Goal: Task Accomplishment & Management: Use online tool/utility

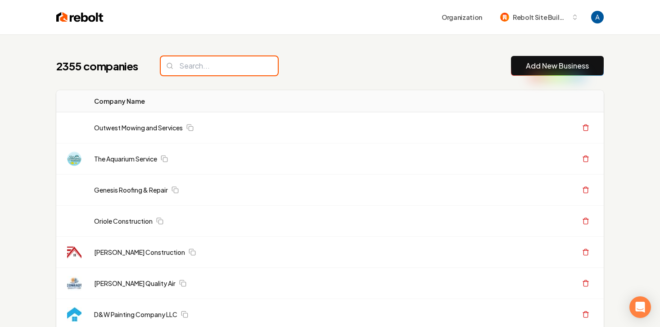
click at [213, 68] on input "search" at bounding box center [219, 65] width 117 height 19
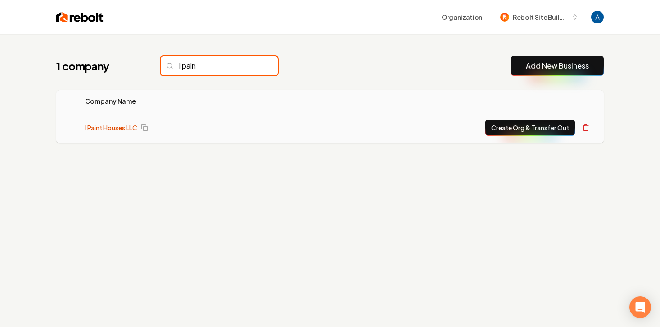
type input "i pain"
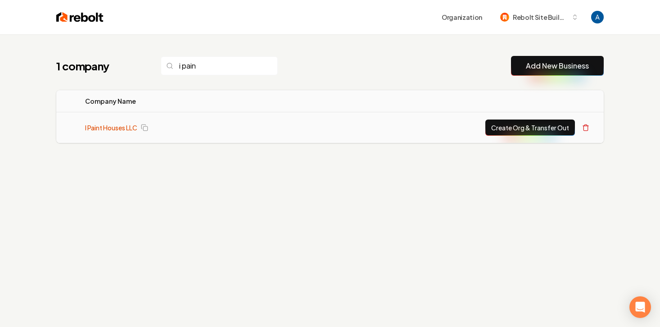
click at [125, 127] on link "I Paint Houses LLC" at bounding box center [111, 127] width 52 height 9
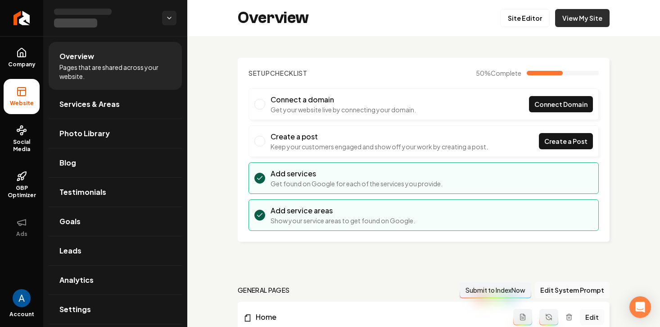
click at [597, 23] on link "View My Site" at bounding box center [582, 18] width 55 height 18
click at [573, 20] on link "View My Site" at bounding box center [582, 18] width 55 height 18
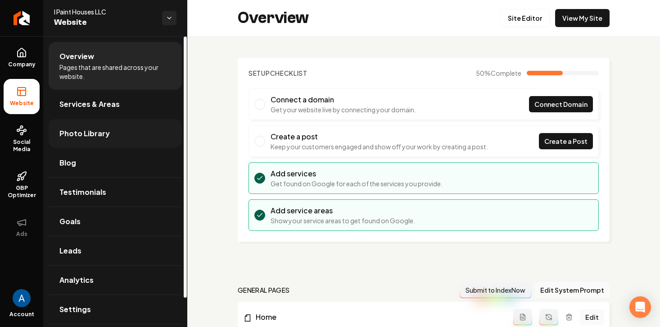
click at [101, 129] on span "Photo Library" at bounding box center [84, 133] width 50 height 11
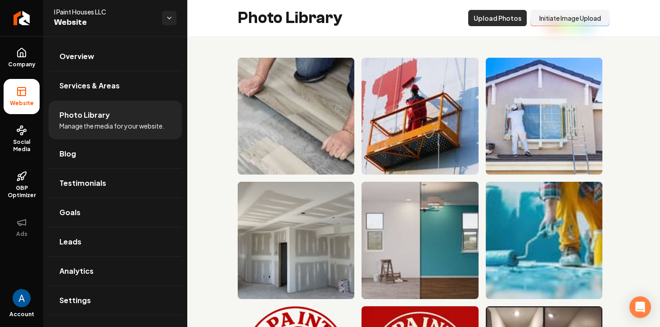
click at [502, 24] on button "Upload Photos" at bounding box center [498, 18] width 59 height 16
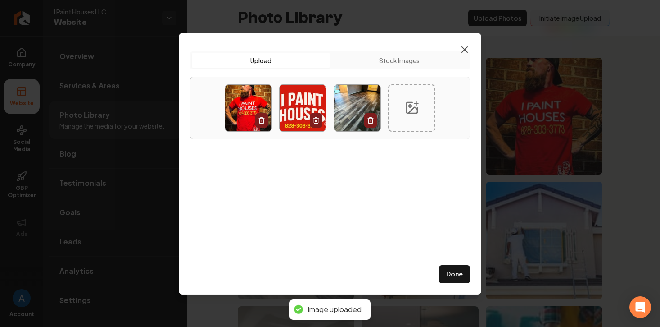
click at [466, 51] on icon "button" at bounding box center [465, 49] width 11 height 11
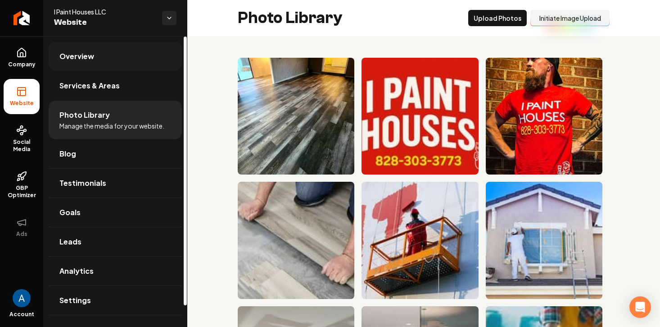
click at [85, 60] on span "Overview" at bounding box center [76, 56] width 35 height 11
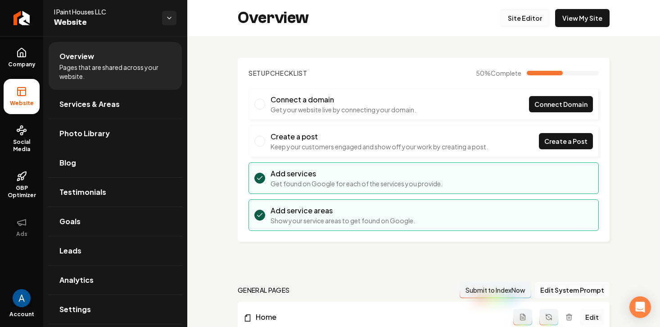
click at [533, 24] on link "Site Editor" at bounding box center [526, 18] width 50 height 18
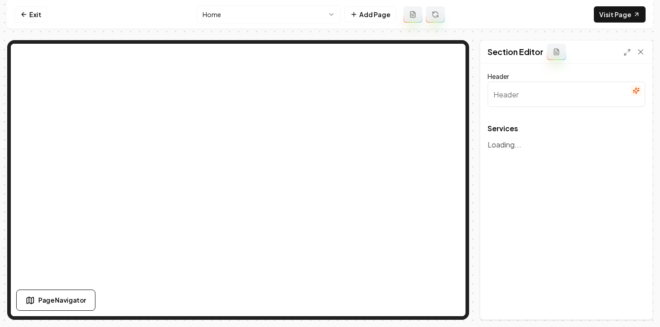
type input "Our Professional Painting Services"
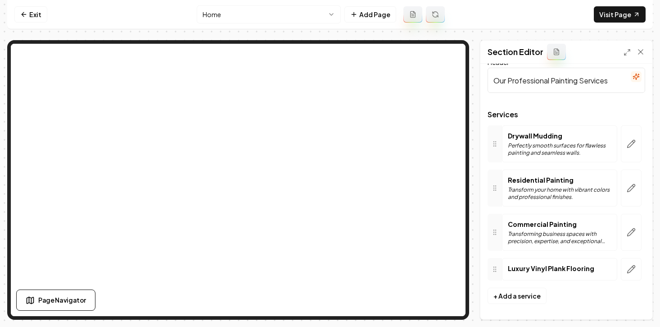
scroll to position [17, 0]
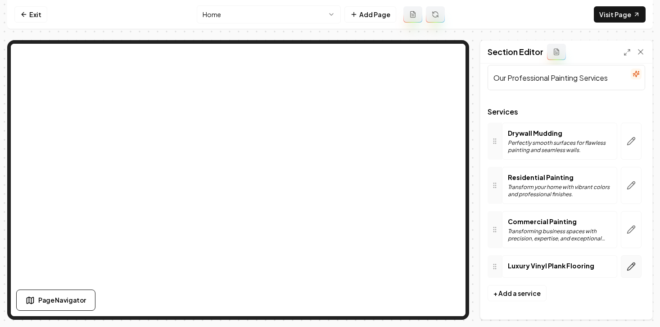
click at [633, 268] on icon "button" at bounding box center [631, 266] width 9 height 9
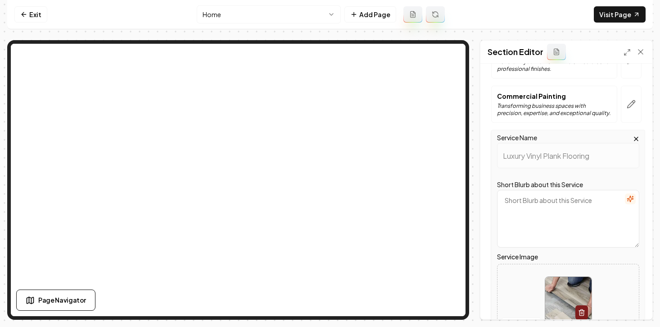
scroll to position [231, 0]
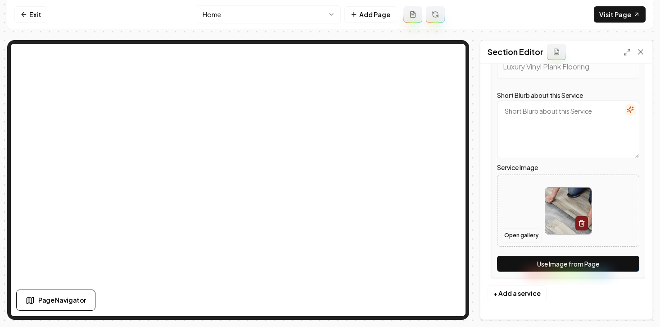
click at [518, 241] on button "Open gallery" at bounding box center [521, 235] width 41 height 14
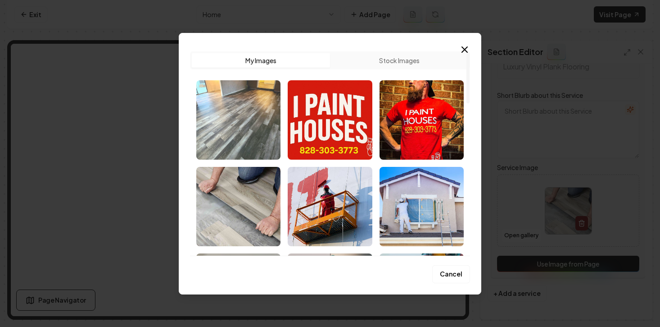
click at [247, 126] on img "Select image image_68c5980b5c7cd75eb89b92bc.jpg" at bounding box center [238, 119] width 84 height 79
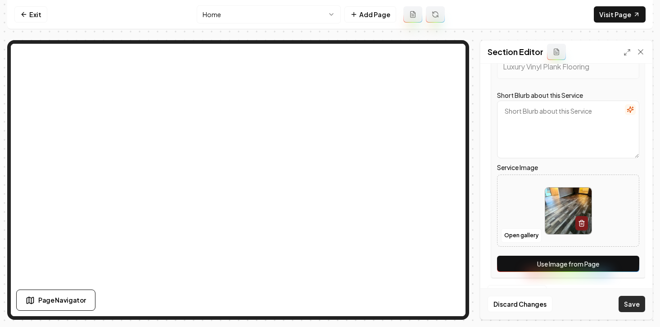
click at [625, 300] on button "Save" at bounding box center [632, 304] width 27 height 16
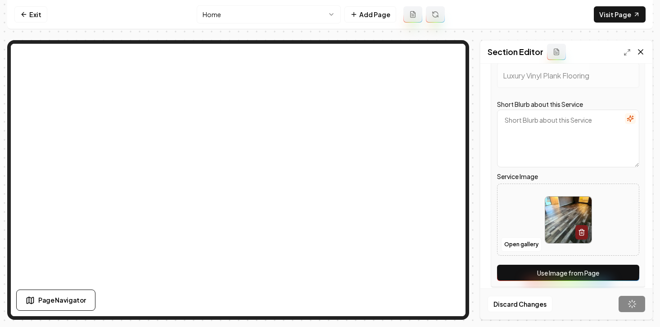
click at [642, 51] on icon at bounding box center [641, 52] width 5 height 5
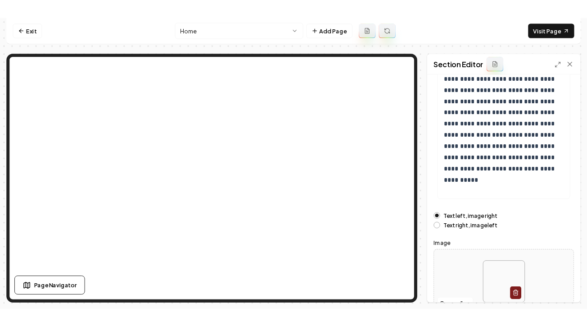
scroll to position [159, 0]
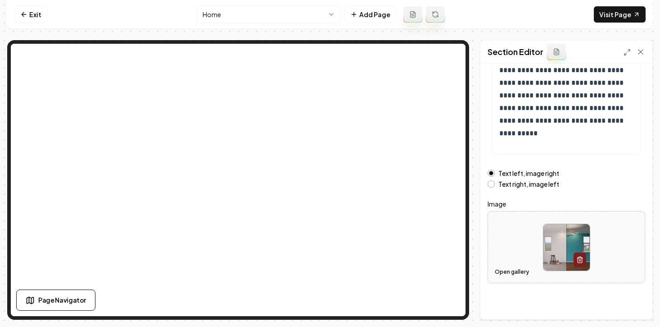
click at [509, 271] on button "Open gallery" at bounding box center [512, 271] width 41 height 14
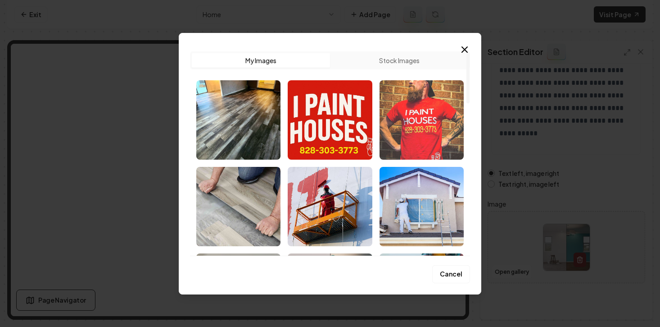
click at [406, 126] on img "Select image image_68c598005c7cd75eb89b611e.jpg" at bounding box center [422, 119] width 84 height 79
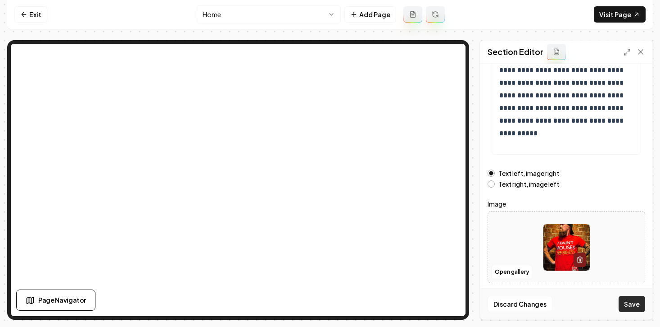
click at [624, 300] on button "Save" at bounding box center [632, 304] width 27 height 16
click at [610, 19] on link "Visit Page" at bounding box center [620, 14] width 52 height 16
click at [603, 14] on link "Visit Page" at bounding box center [620, 14] width 52 height 16
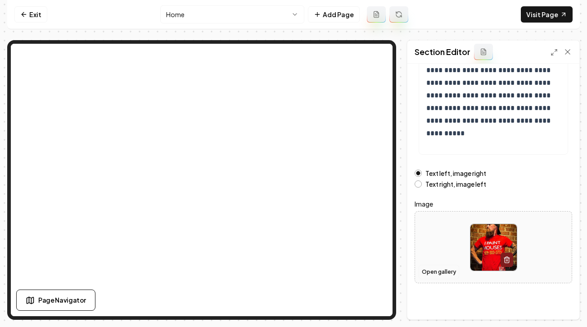
click at [430, 265] on button "Open gallery" at bounding box center [439, 271] width 41 height 14
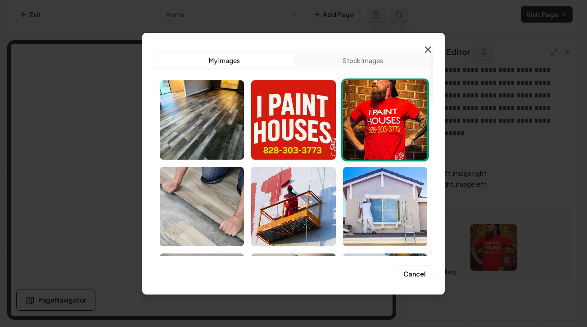
click at [425, 50] on icon "button" at bounding box center [428, 49] width 11 height 11
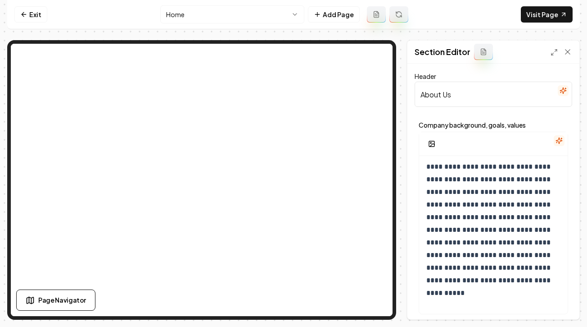
scroll to position [0, 0]
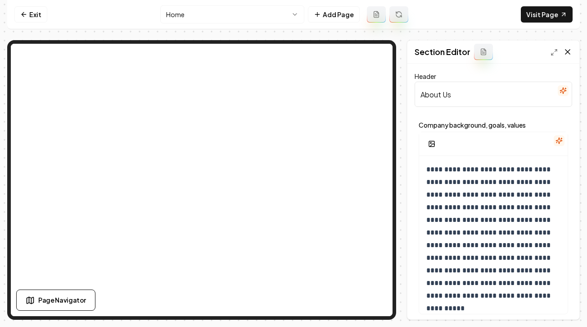
click at [570, 54] on icon at bounding box center [568, 52] width 5 height 5
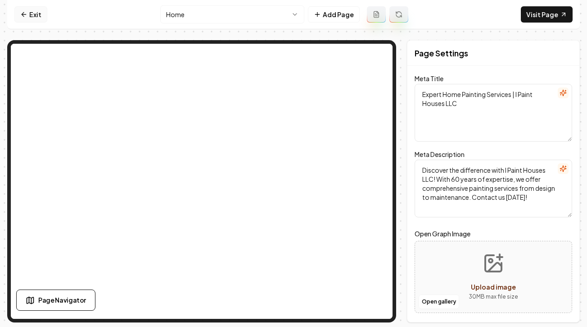
click at [37, 14] on link "Exit" at bounding box center [30, 14] width 33 height 16
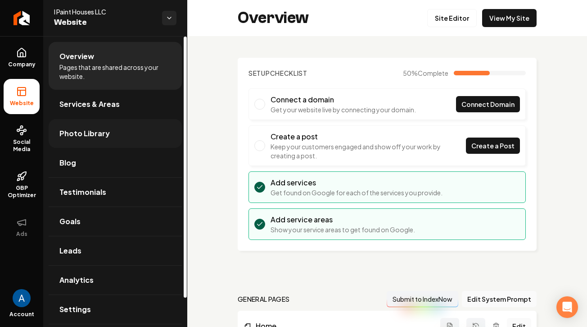
click at [86, 134] on span "Photo Library" at bounding box center [84, 133] width 50 height 11
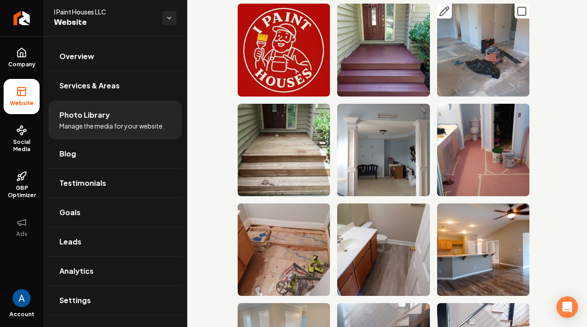
scroll to position [446, 0]
